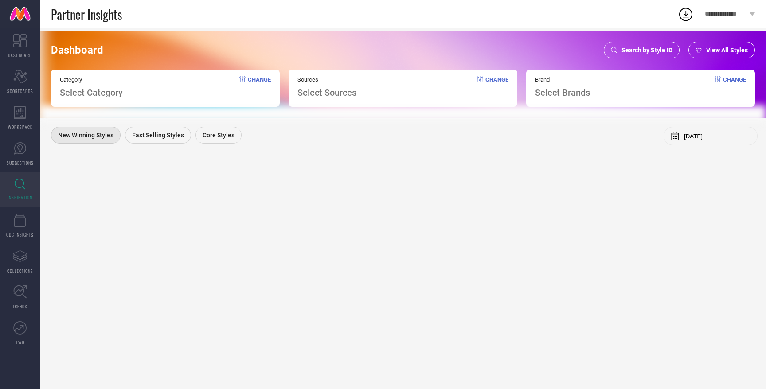
click at [714, 49] on span "View All Styles" at bounding box center [727, 50] width 42 height 7
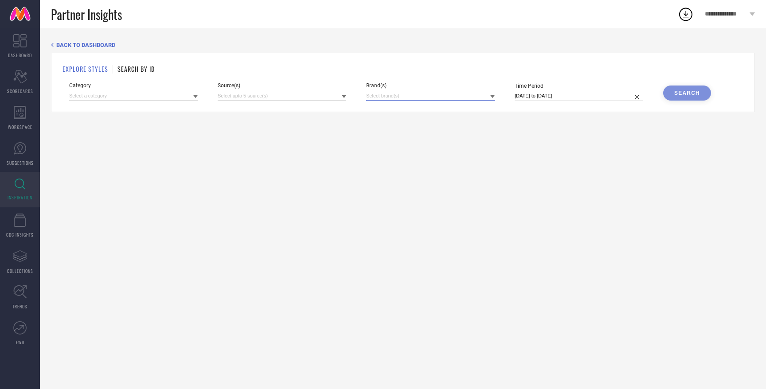
click at [401, 96] on input at bounding box center [430, 95] width 129 height 9
click at [140, 90] on div "Category" at bounding box center [133, 91] width 129 height 18
click at [137, 100] on input at bounding box center [133, 95] width 129 height 9
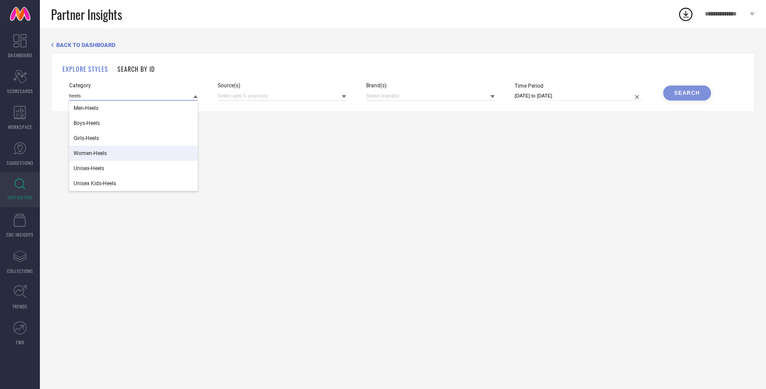
type input "heels"
click at [126, 155] on div "Women-Heels" at bounding box center [133, 153] width 129 height 15
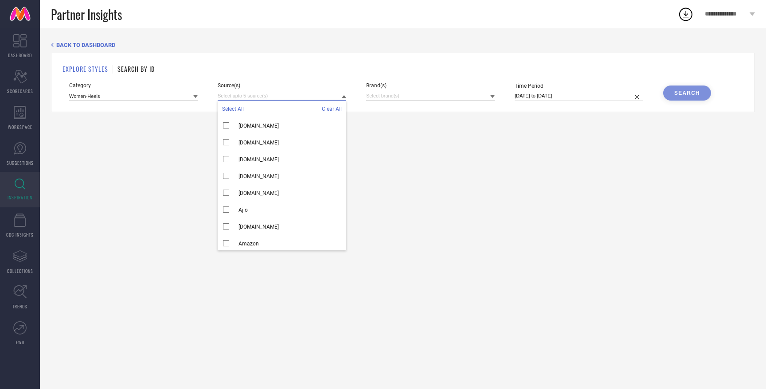
click at [307, 95] on input at bounding box center [282, 95] width 129 height 9
type input "t"
type input "w"
type input "t"
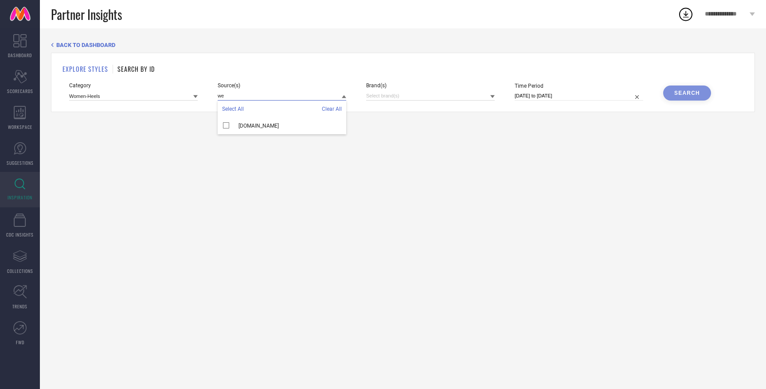
type input "w"
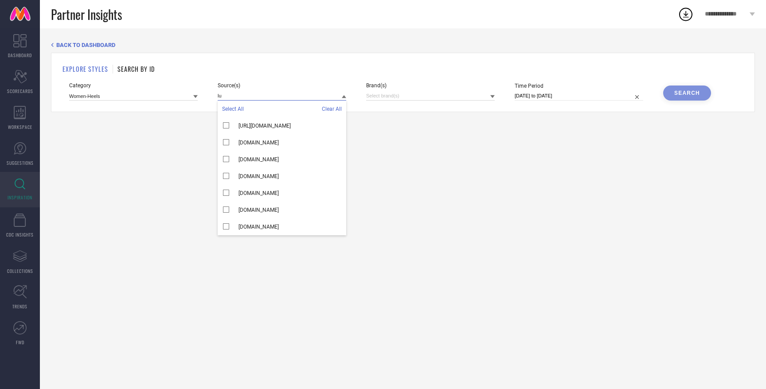
type input "l"
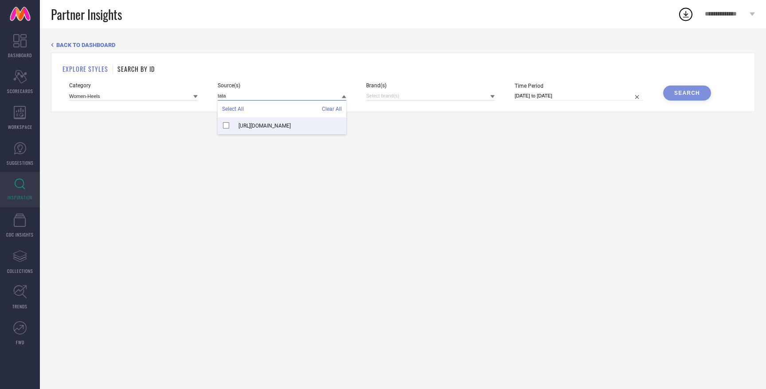
type input "tata"
click at [399, 94] on input at bounding box center [430, 95] width 129 height 9
type input "w"
type input "l"
click at [291, 93] on input at bounding box center [282, 95] width 129 height 9
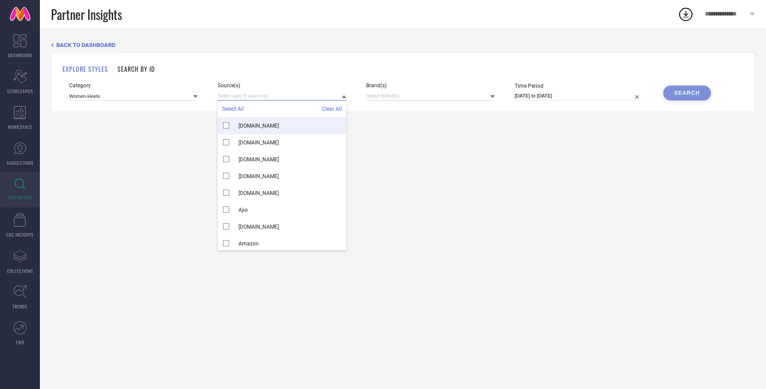
click at [244, 94] on input at bounding box center [282, 95] width 129 height 9
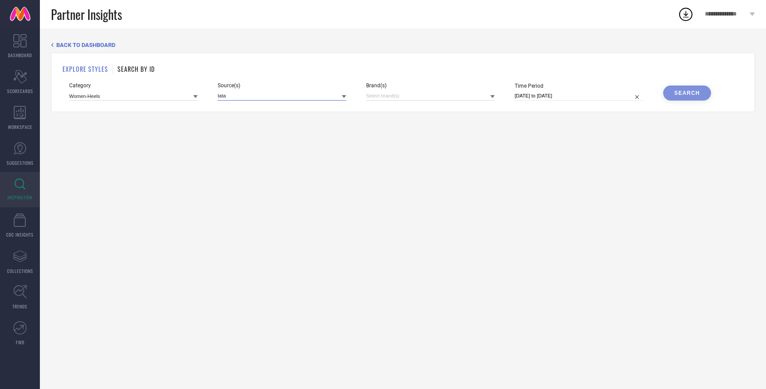
type input "tata"
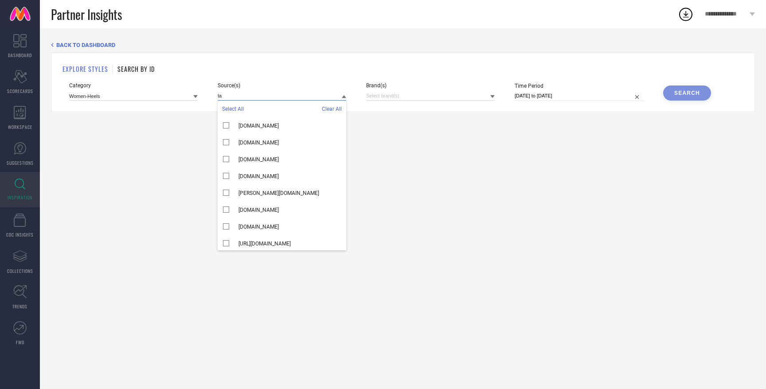
type input "t"
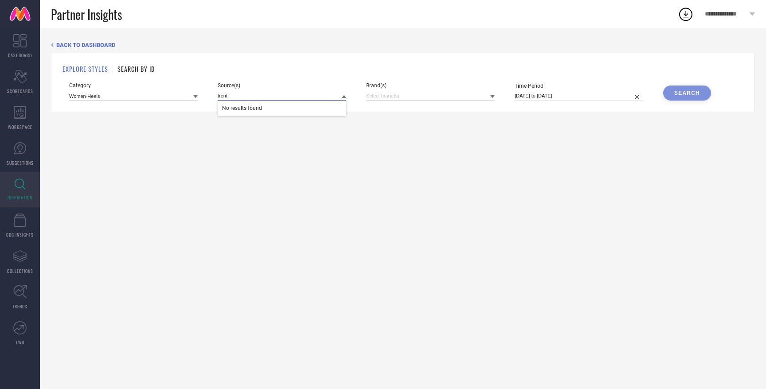
type input "trent"
